Goal: Information Seeking & Learning: Learn about a topic

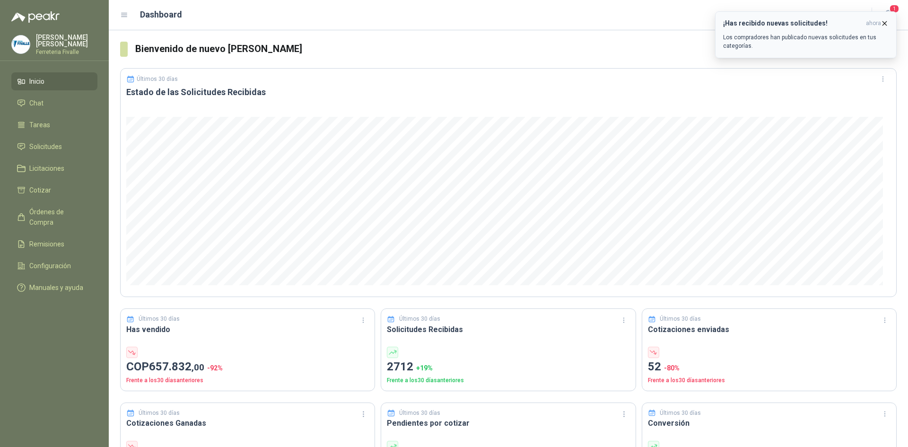
click at [830, 36] on p "Los compradores han publicado nuevas solicitudes en tus categorías." at bounding box center [806, 41] width 166 height 17
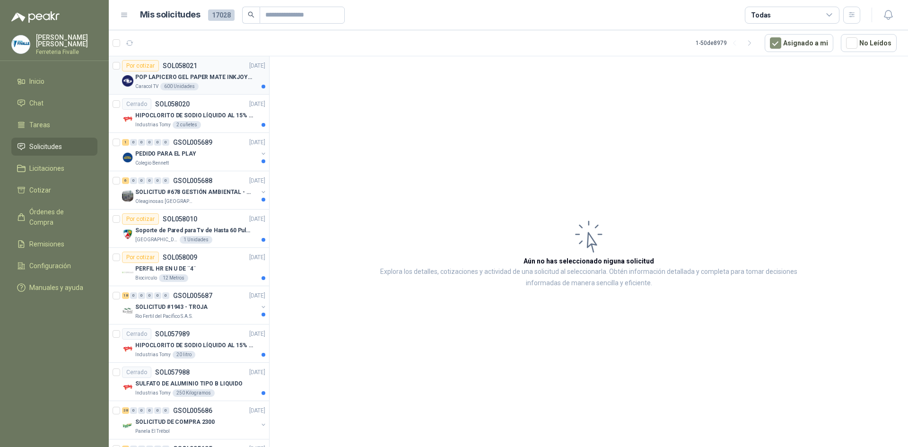
click at [213, 71] on div "POP LAPICERO GEL PAPER MATE INKJOY 0.7 (Revisar el adjunto)" at bounding box center [200, 76] width 130 height 11
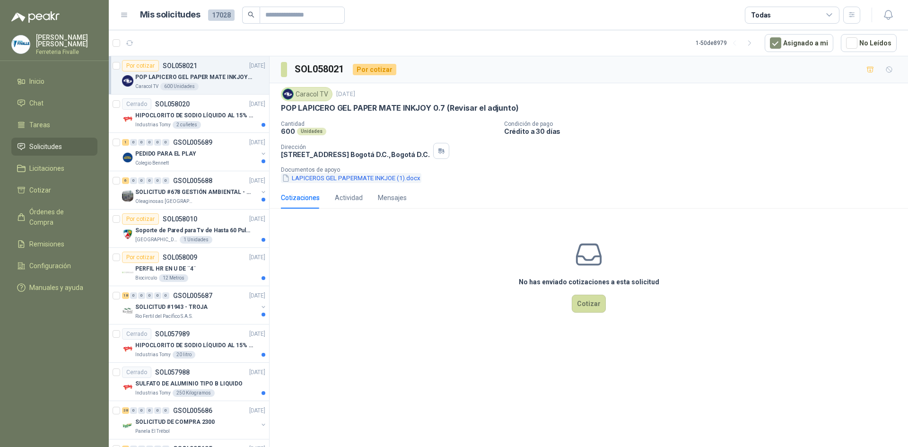
click at [350, 182] on button "LAPICEROS GEL PAPERMATE INKJOE (1).docx" at bounding box center [351, 178] width 140 height 10
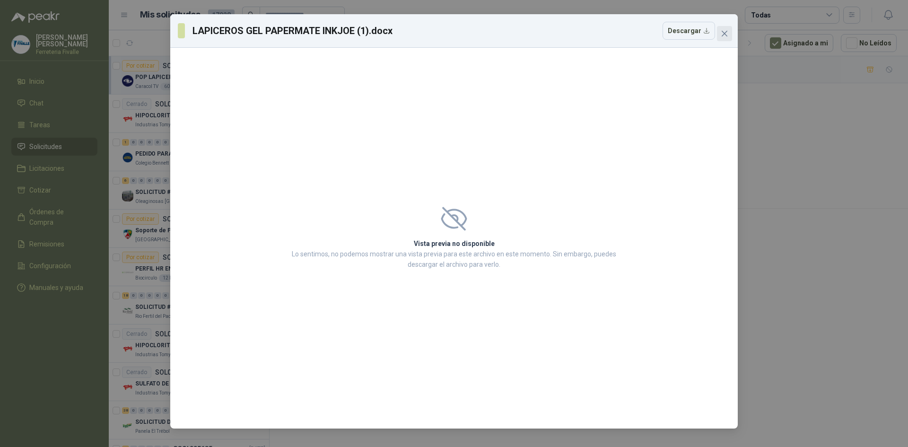
click at [730, 36] on span "Close" at bounding box center [724, 34] width 15 height 8
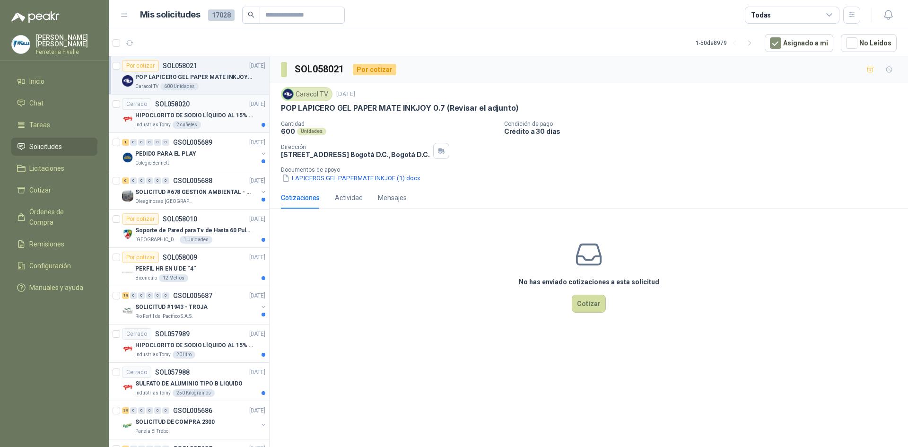
click at [219, 109] on div "Cerrado SOL058020 [DATE]" at bounding box center [193, 103] width 143 height 11
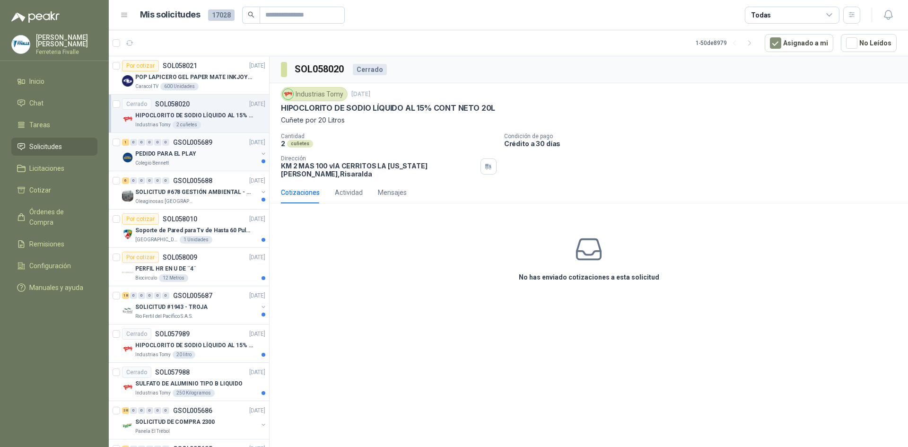
click at [246, 163] on div "Colegio Bennett" at bounding box center [196, 163] width 122 height 8
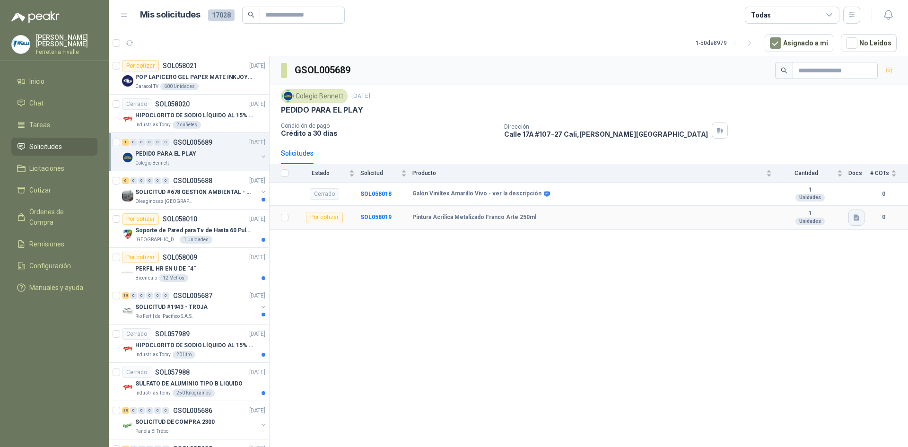
click at [856, 218] on icon "button" at bounding box center [857, 217] width 6 height 6
click at [816, 199] on button "Captura de pantalla [DATE] 144858.png" at bounding box center [798, 197] width 119 height 10
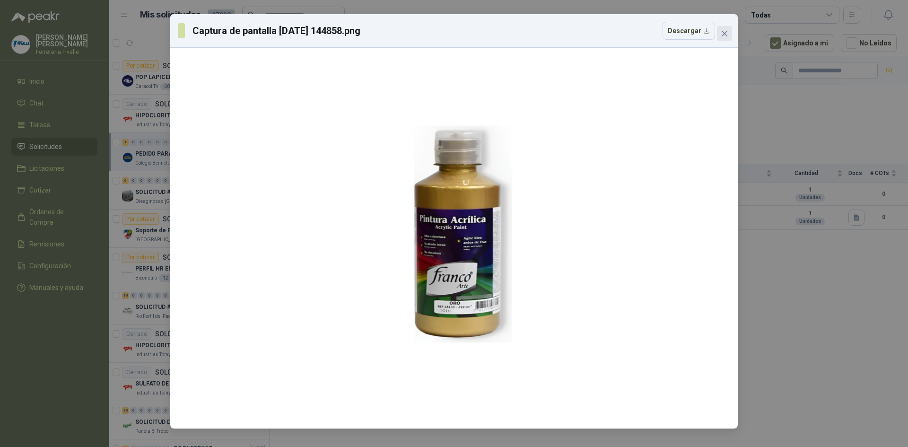
click at [726, 31] on icon "close" at bounding box center [725, 34] width 8 height 8
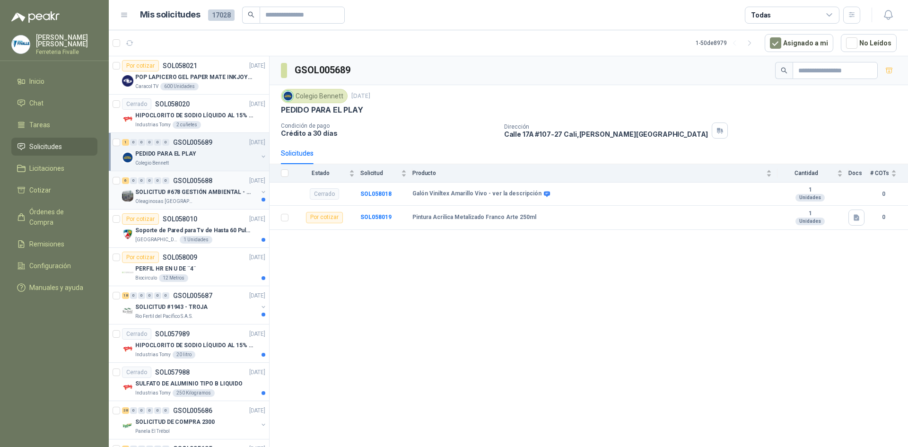
click at [219, 194] on p "SOLICITUD #678 GESTIÓN AMBIENTAL - TUMACO" at bounding box center [194, 192] width 118 height 9
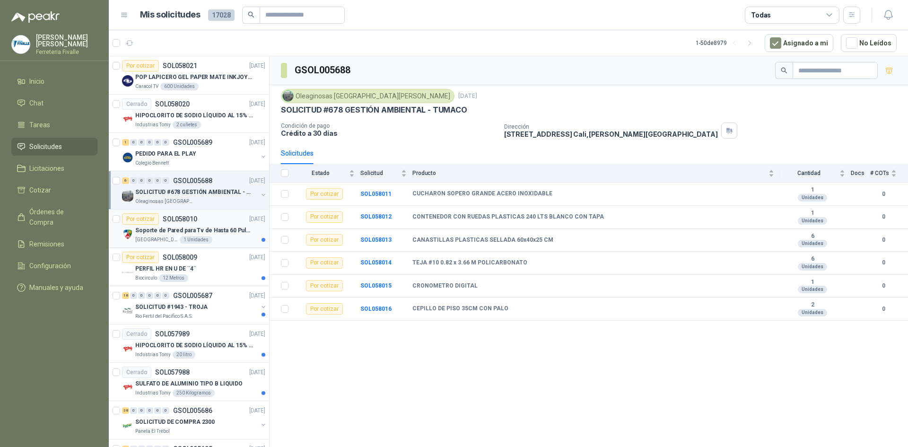
click at [232, 244] on article "Por cotizar SOL058010 [DATE] Soporte de Pared para Tv de Hasta 60 Pulgadas con …" at bounding box center [189, 228] width 160 height 38
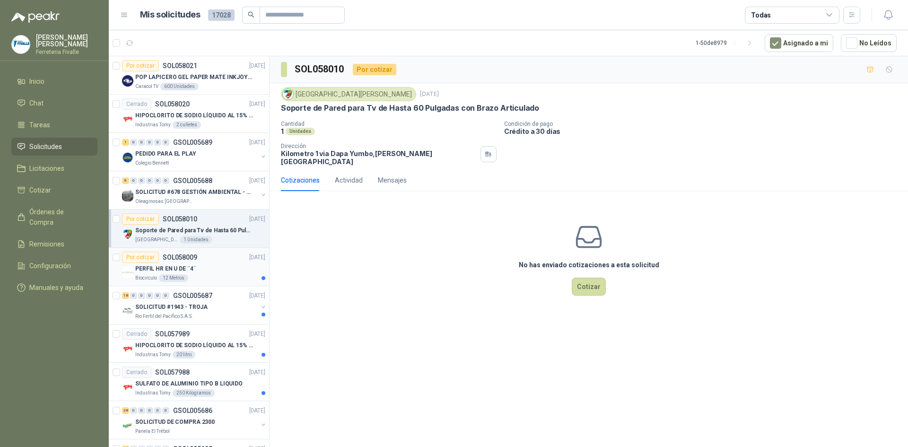
click at [201, 262] on div "Por cotizar SOL058009 [DATE]" at bounding box center [193, 257] width 143 height 11
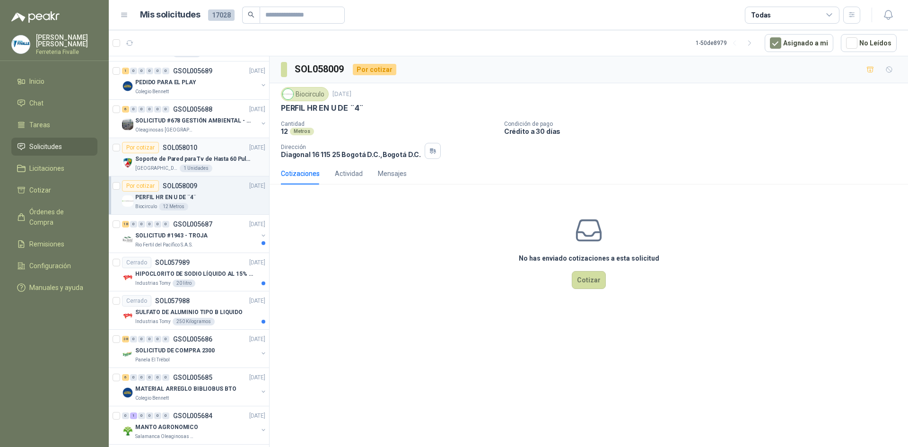
scroll to position [95, 0]
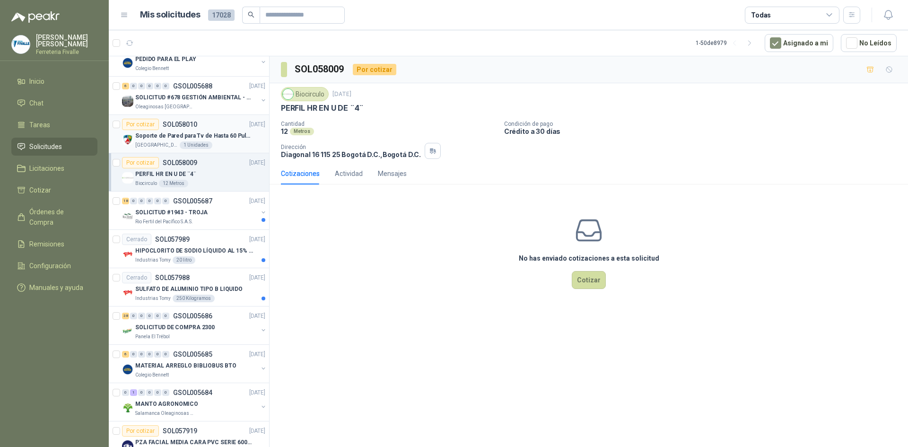
click at [199, 224] on div "Rio Fertil del Pacífico S.A.S." at bounding box center [196, 222] width 122 height 8
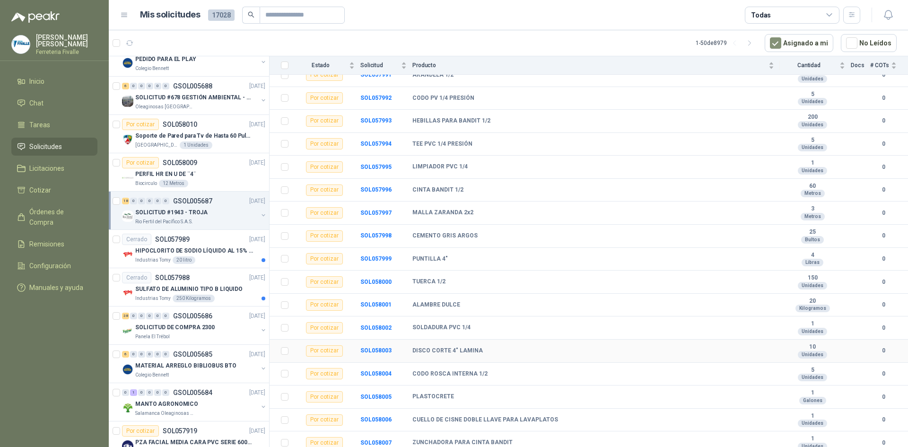
scroll to position [146, 0]
